Goal: Find specific page/section: Find specific page/section

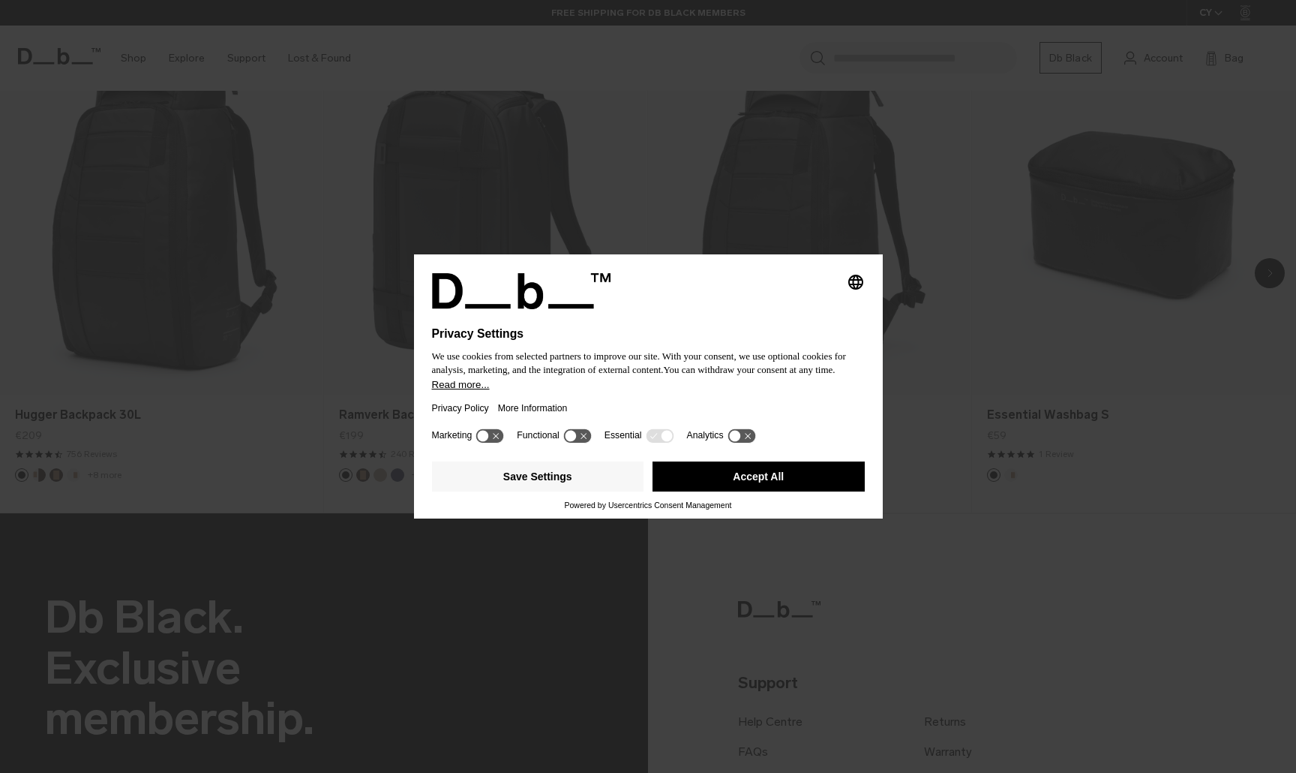
scroll to position [1182, 0]
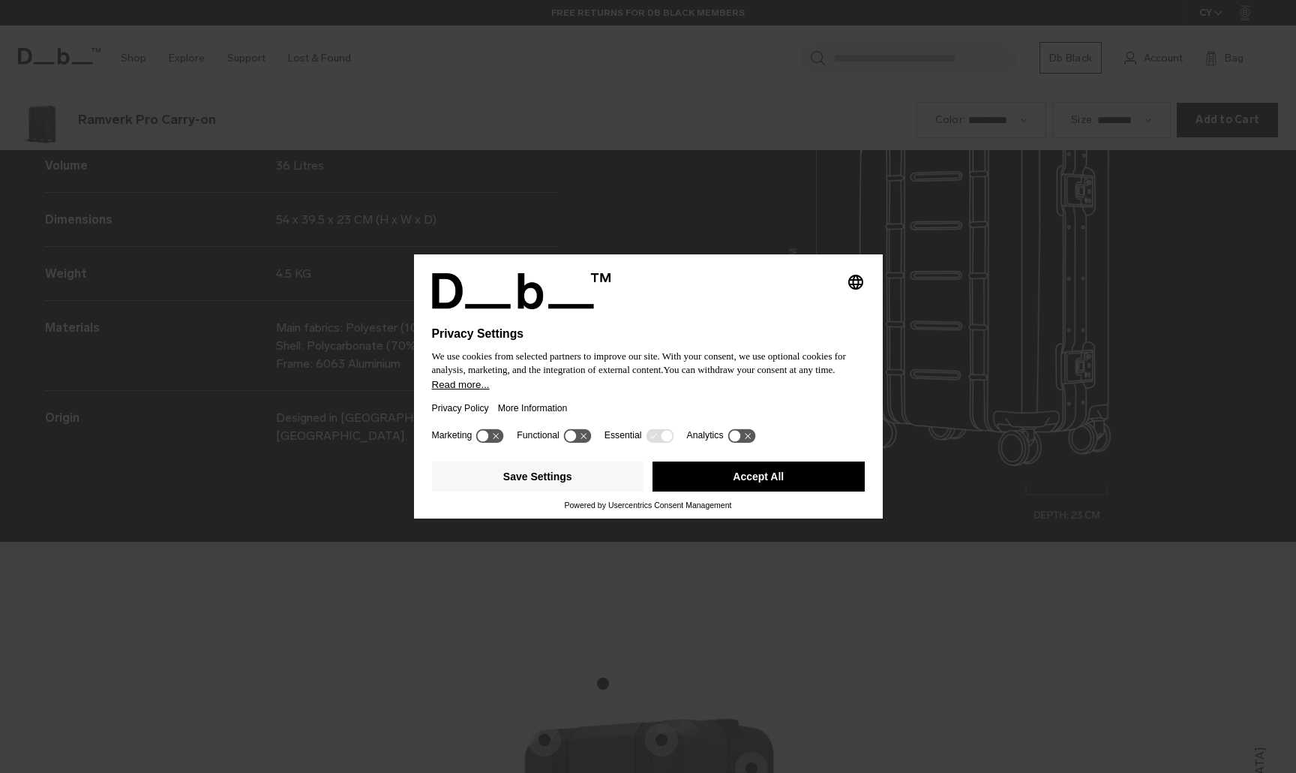
scroll to position [2318, 0]
